Goal: Task Accomplishment & Management: Use online tool/utility

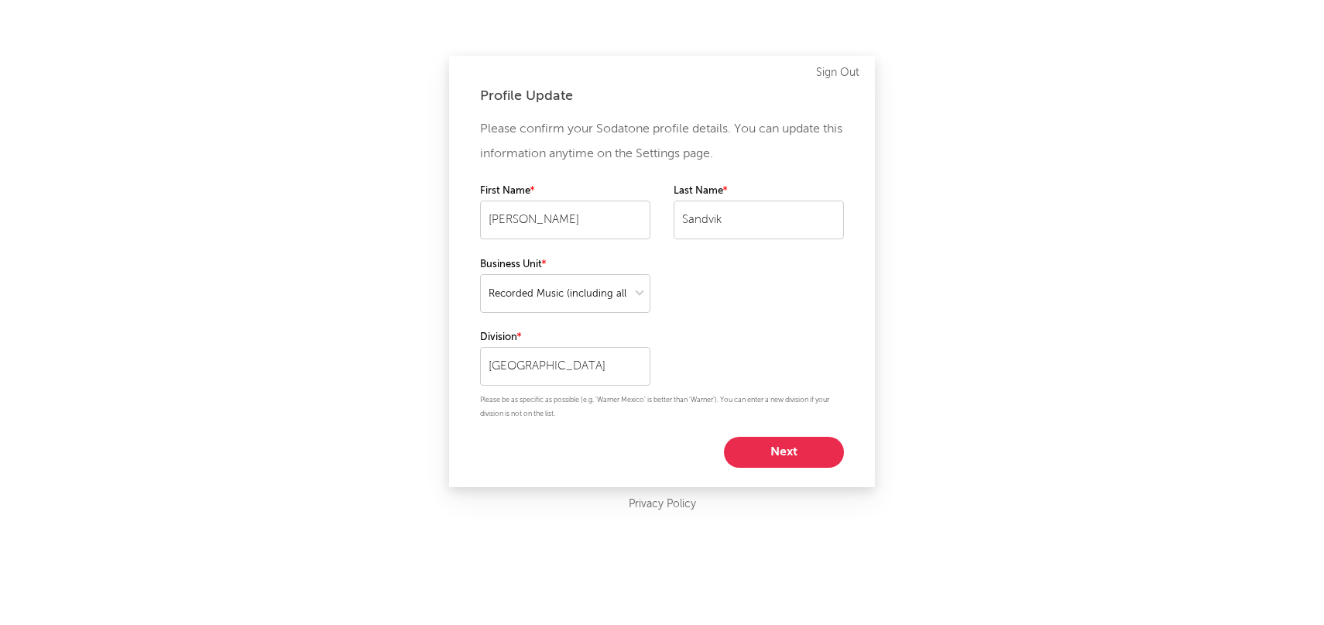
select select "recorded_music"
click at [809, 454] on button "Next" at bounding box center [784, 452] width 120 height 31
select select "assistant_coordinator"
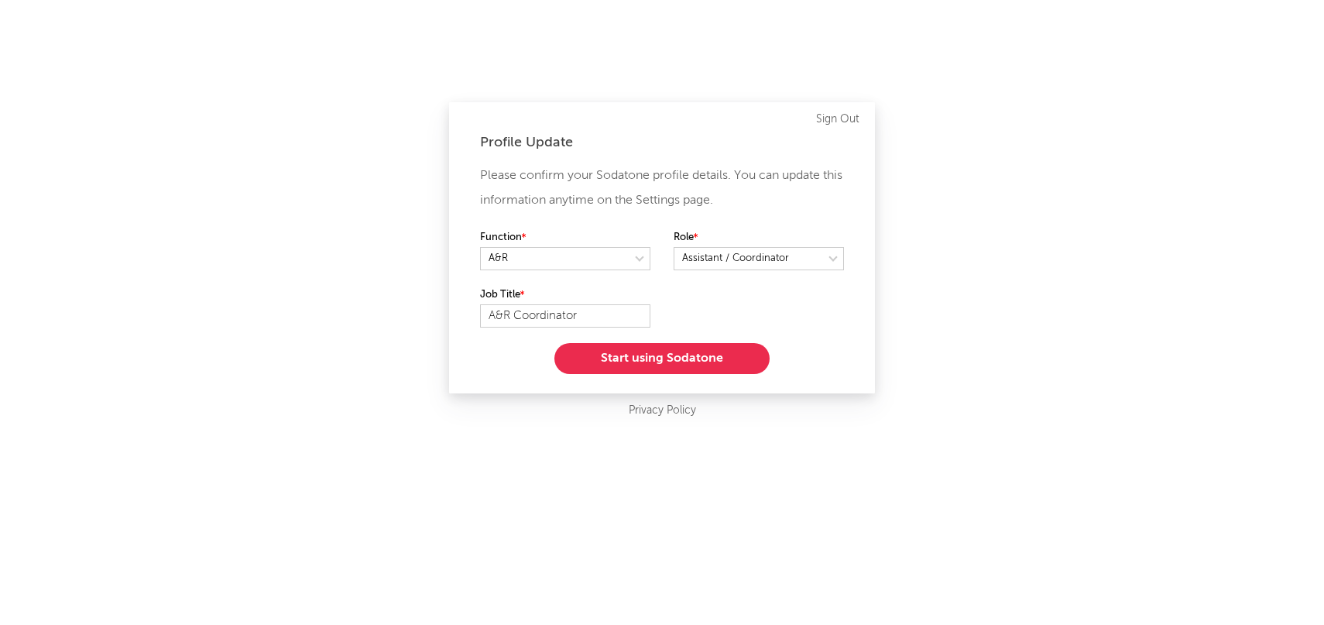
click at [629, 351] on button "Start using Sodatone" at bounding box center [661, 358] width 215 height 31
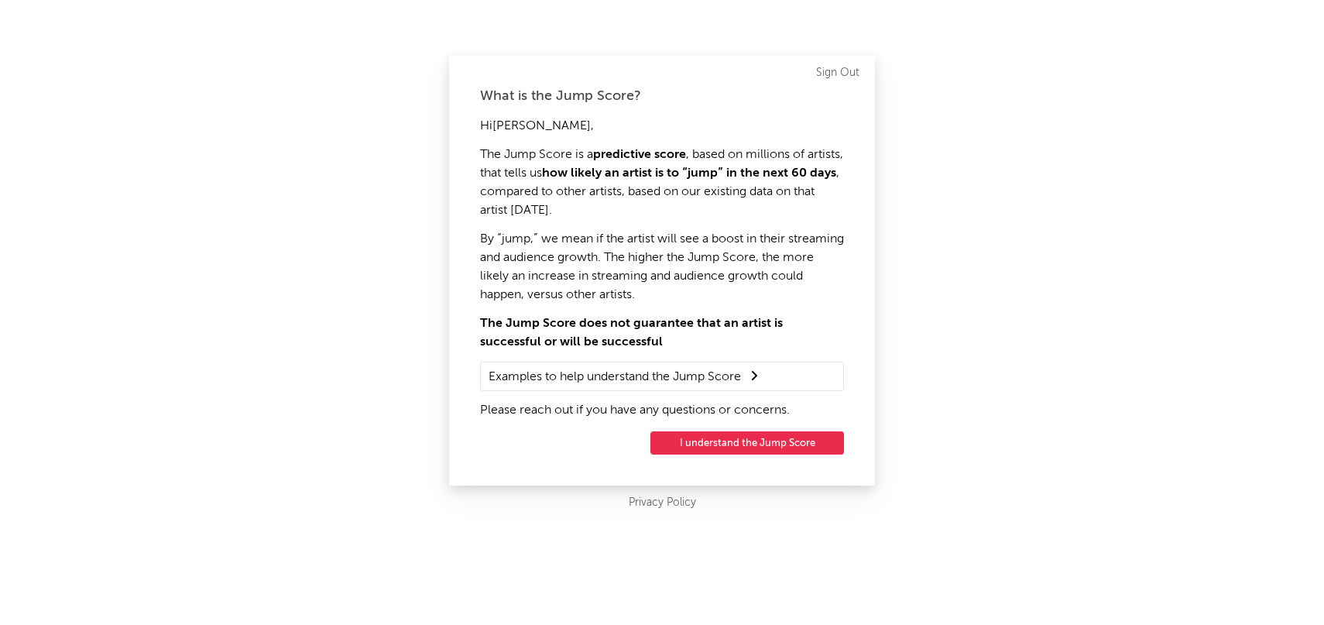
click at [723, 445] on button "I understand the Jump Score" at bounding box center [746, 442] width 193 height 23
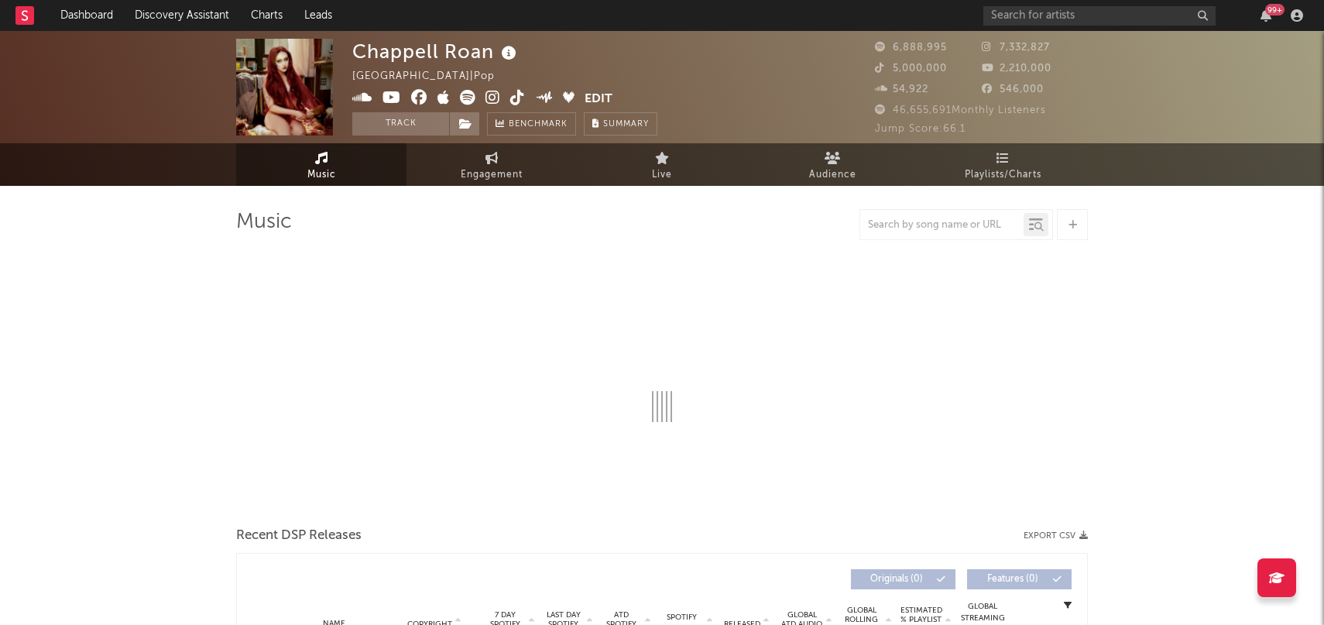
click at [12, 23] on nav "Dashboard Discovery Assistant Charts Leads 99 +" at bounding box center [662, 15] width 1324 height 31
click at [19, 22] on rect at bounding box center [24, 15] width 19 height 19
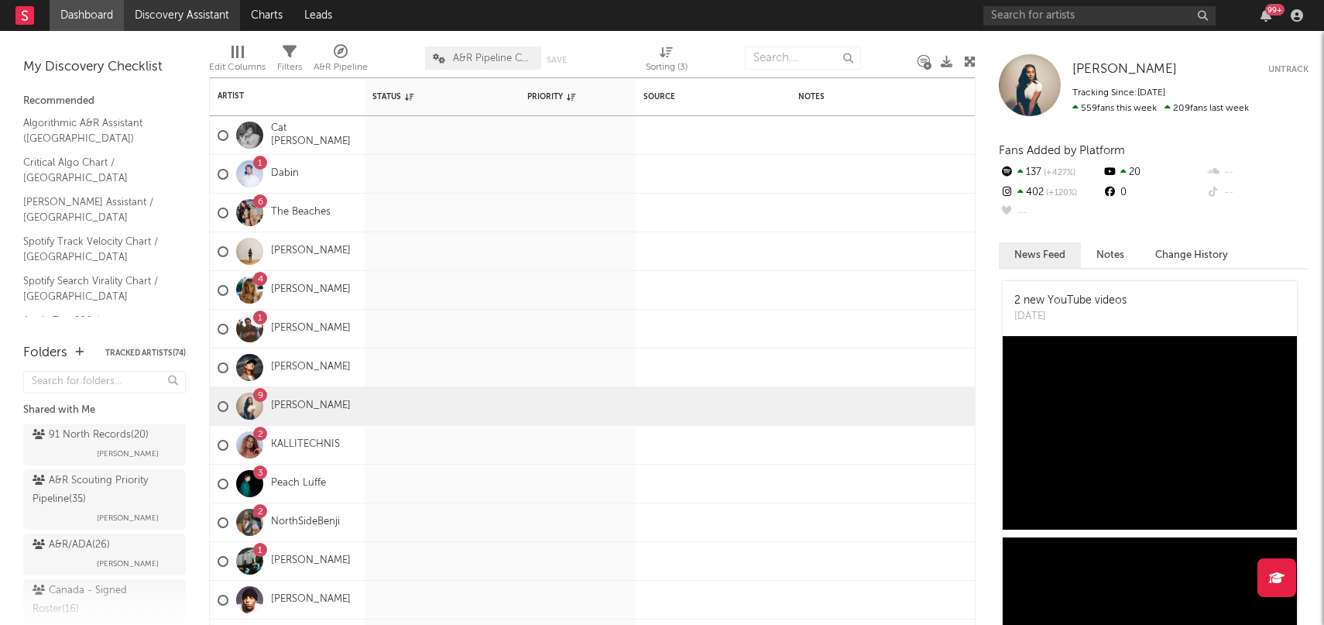
click at [190, 18] on link "Discovery Assistant" at bounding box center [182, 15] width 116 height 31
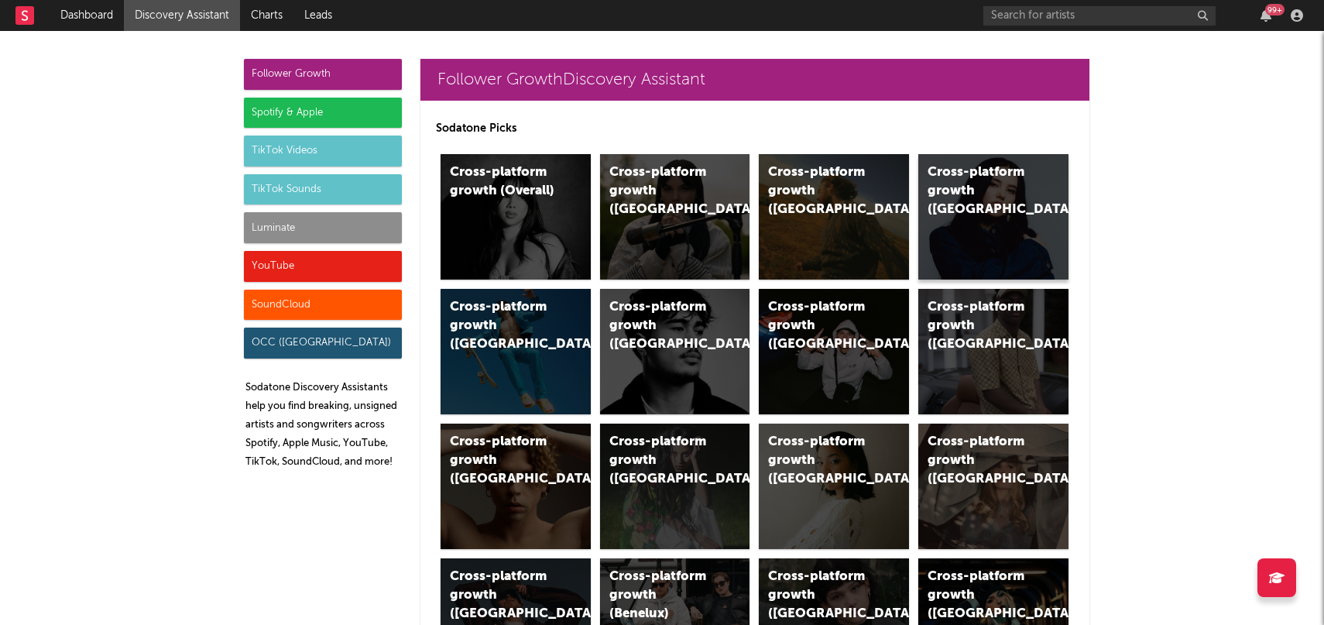
click at [1012, 166] on div "Cross-platform growth ([GEOGRAPHIC_DATA])" at bounding box center [979, 191] width 105 height 56
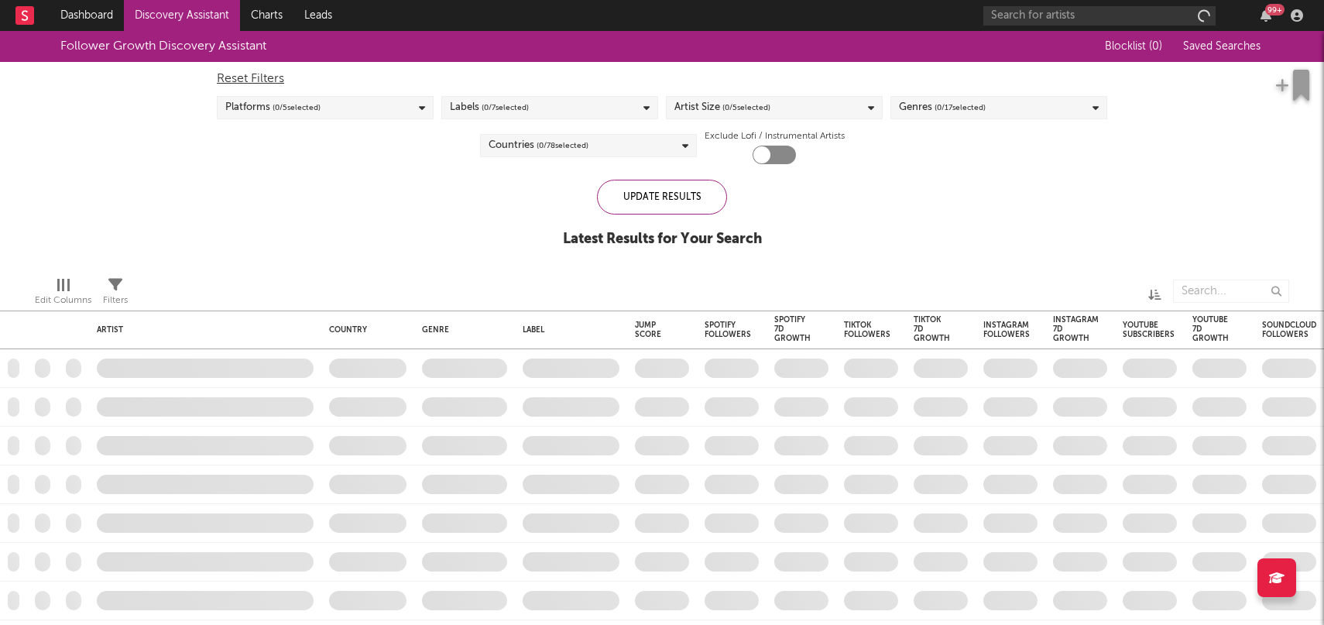
checkbox input "true"
